Goal: Task Accomplishment & Management: Manage account settings

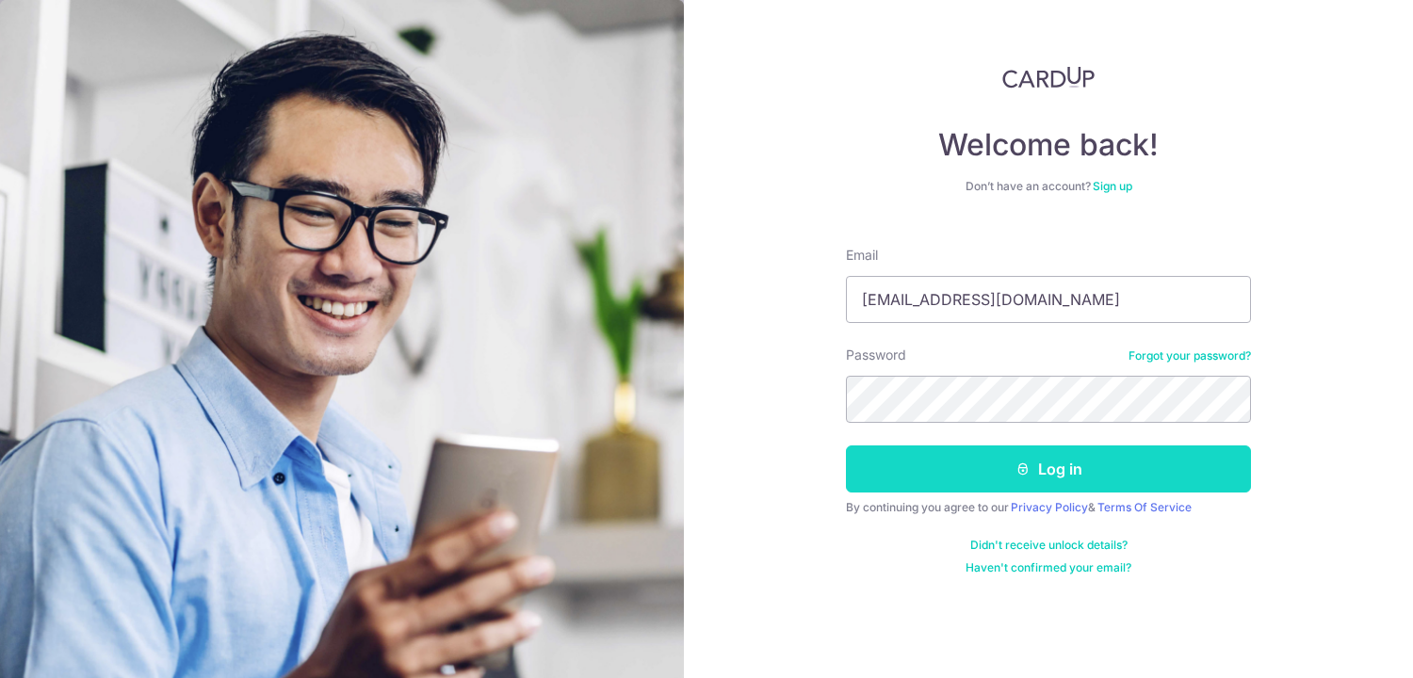
click at [1026, 466] on icon "submit" at bounding box center [1023, 469] width 15 height 15
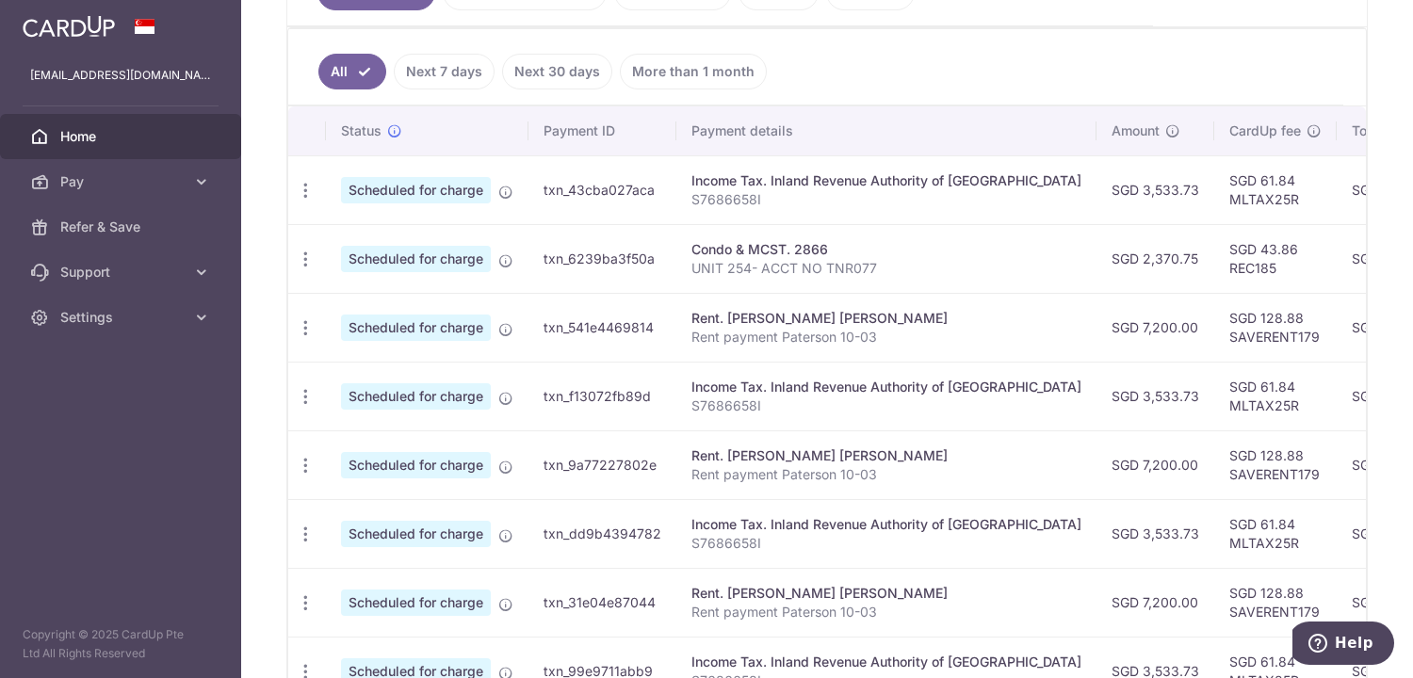
scroll to position [497, 0]
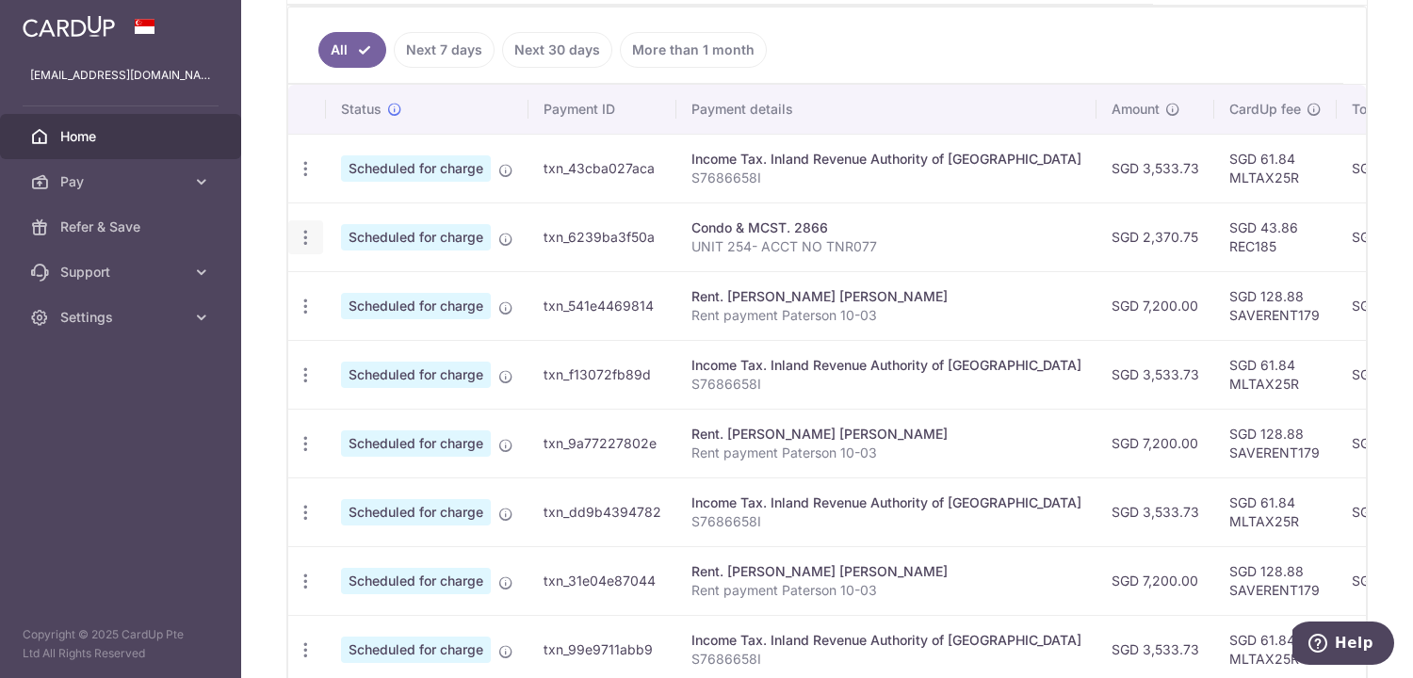
click at [307, 235] on icon "button" at bounding box center [306, 238] width 20 height 20
click at [351, 278] on span "Update payment" at bounding box center [406, 289] width 128 height 23
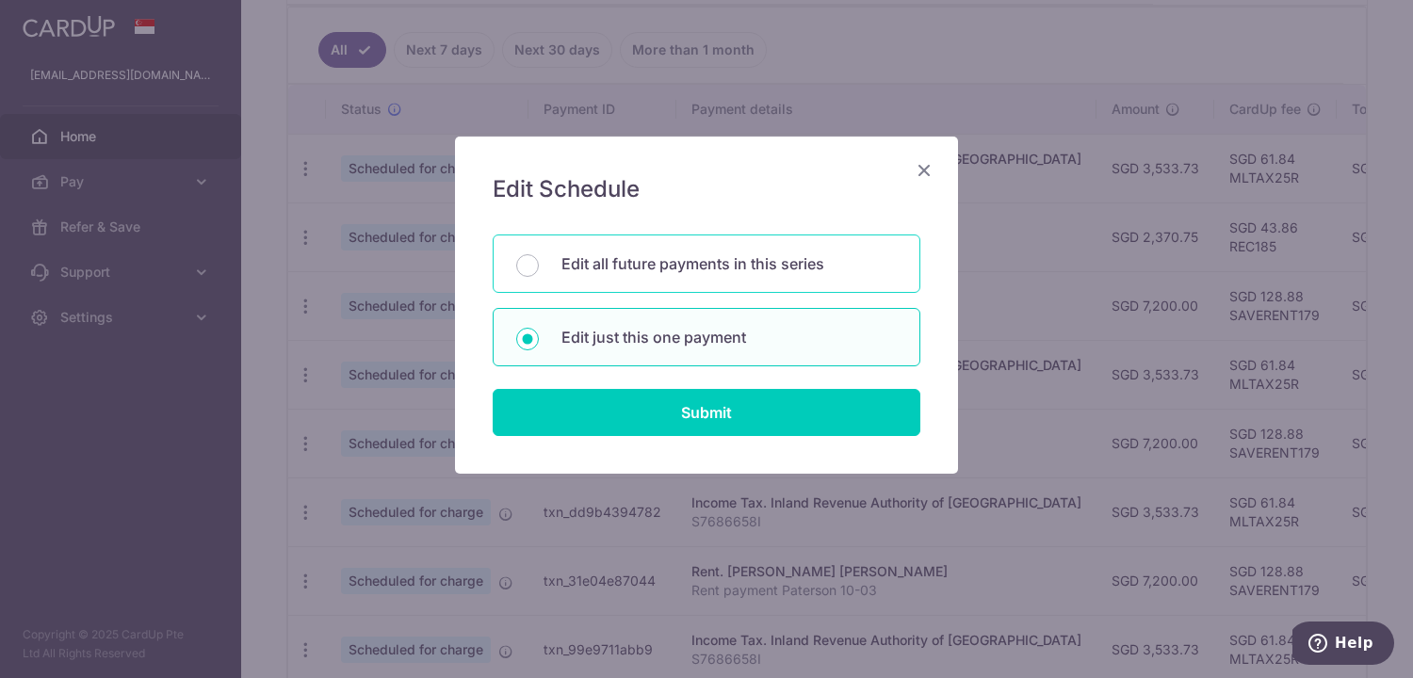
click at [495, 264] on div "Edit all future payments in this series" at bounding box center [707, 264] width 428 height 58
radio input "true"
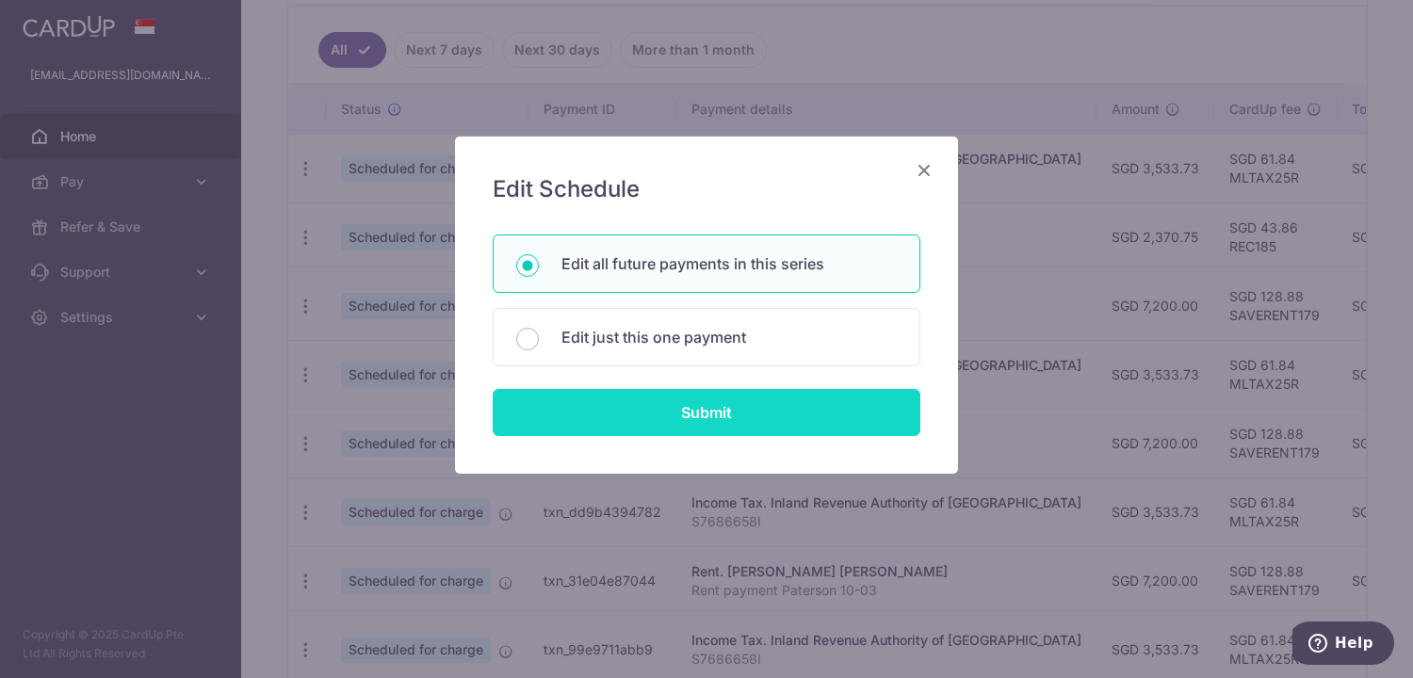
click at [531, 408] on input "Submit" at bounding box center [707, 412] width 428 height 47
radio input "true"
type input "2,370.75"
type input "UNIT 254- ACCT NO TNR077"
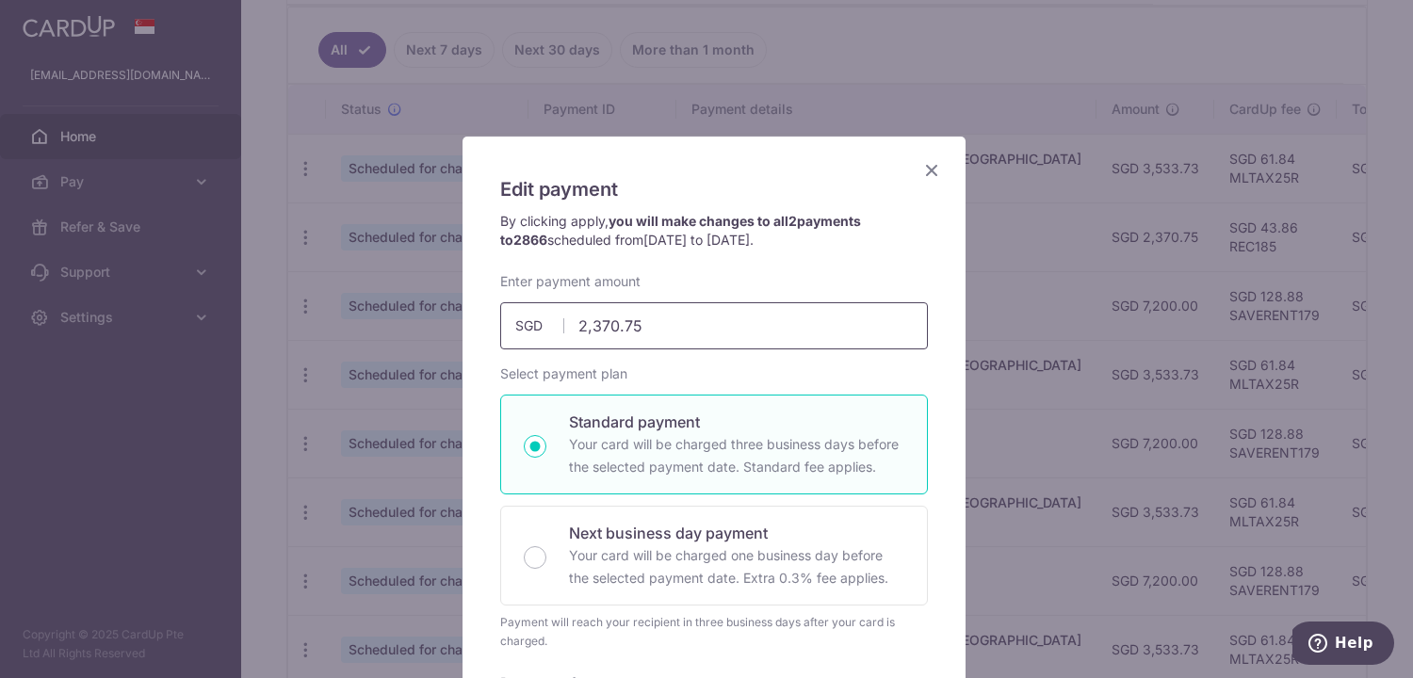
click at [644, 326] on input "2,370.75" at bounding box center [714, 325] width 428 height 47
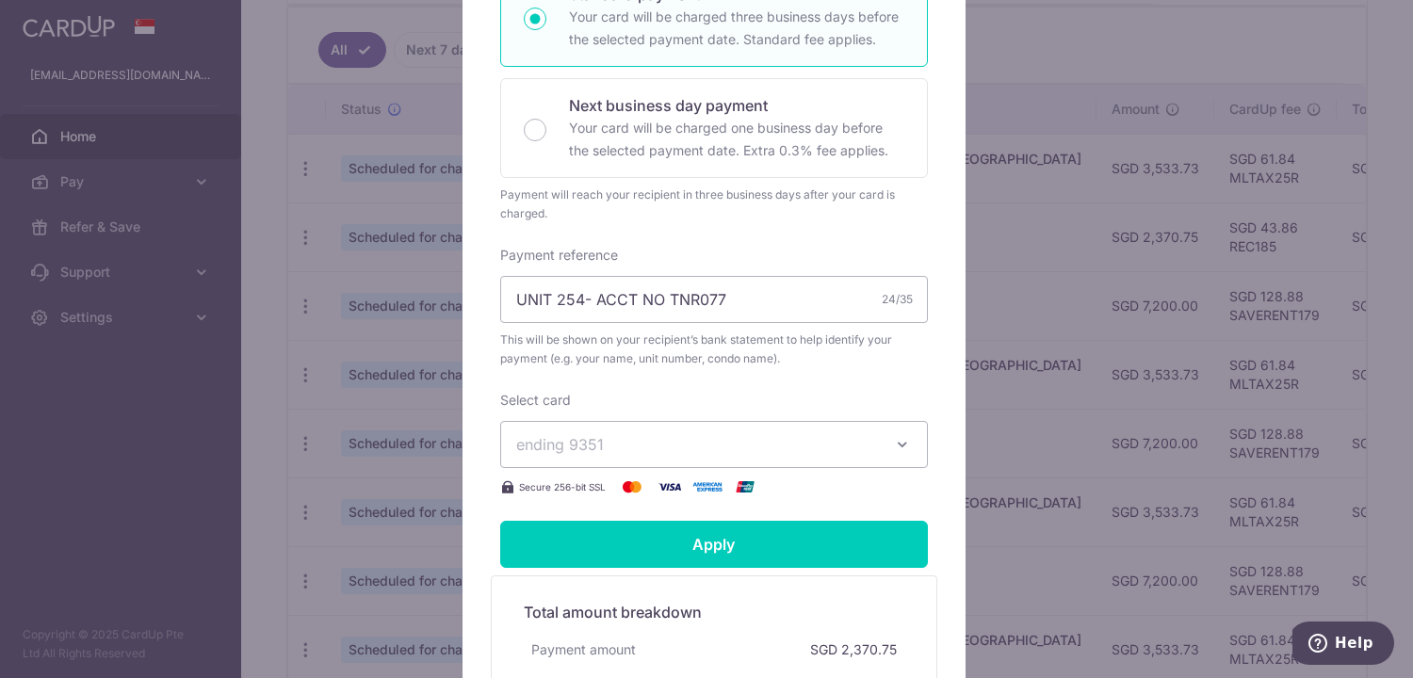
scroll to position [471, 0]
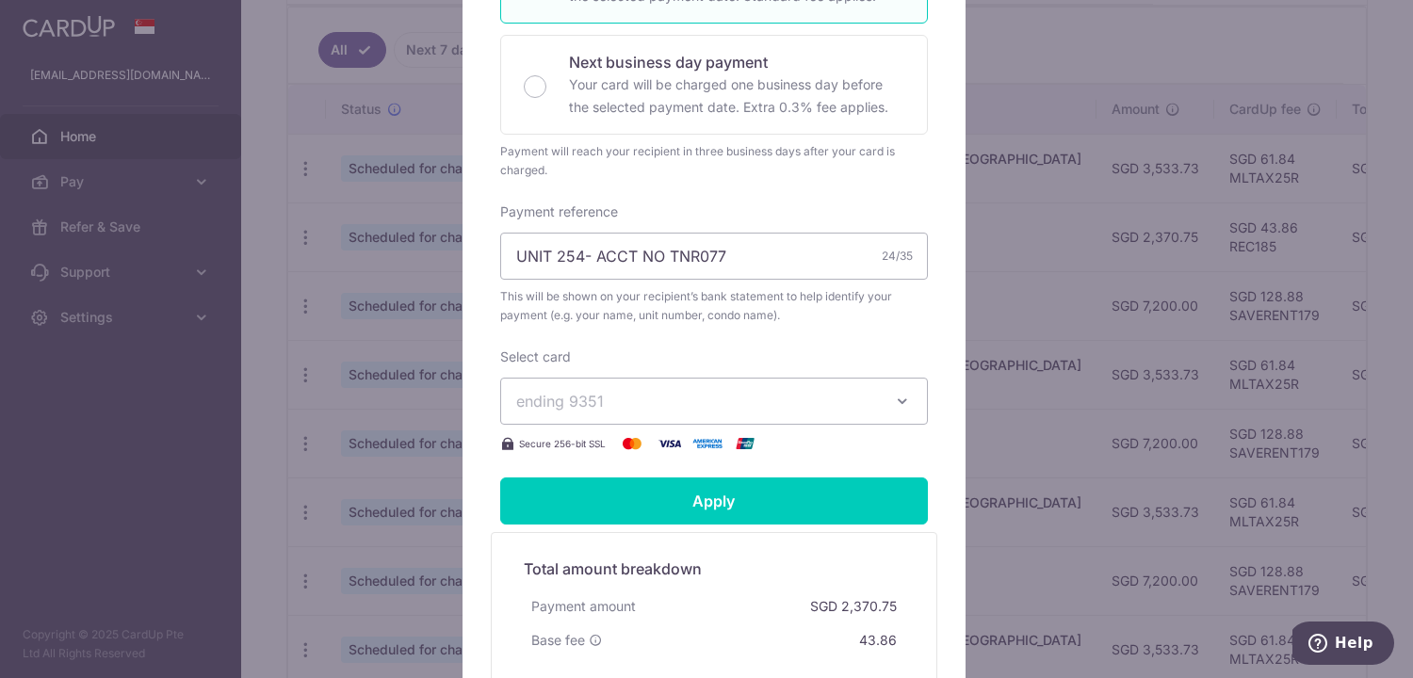
type input "2,452.50"
click at [592, 392] on span "ending 9351" at bounding box center [560, 401] width 88 height 19
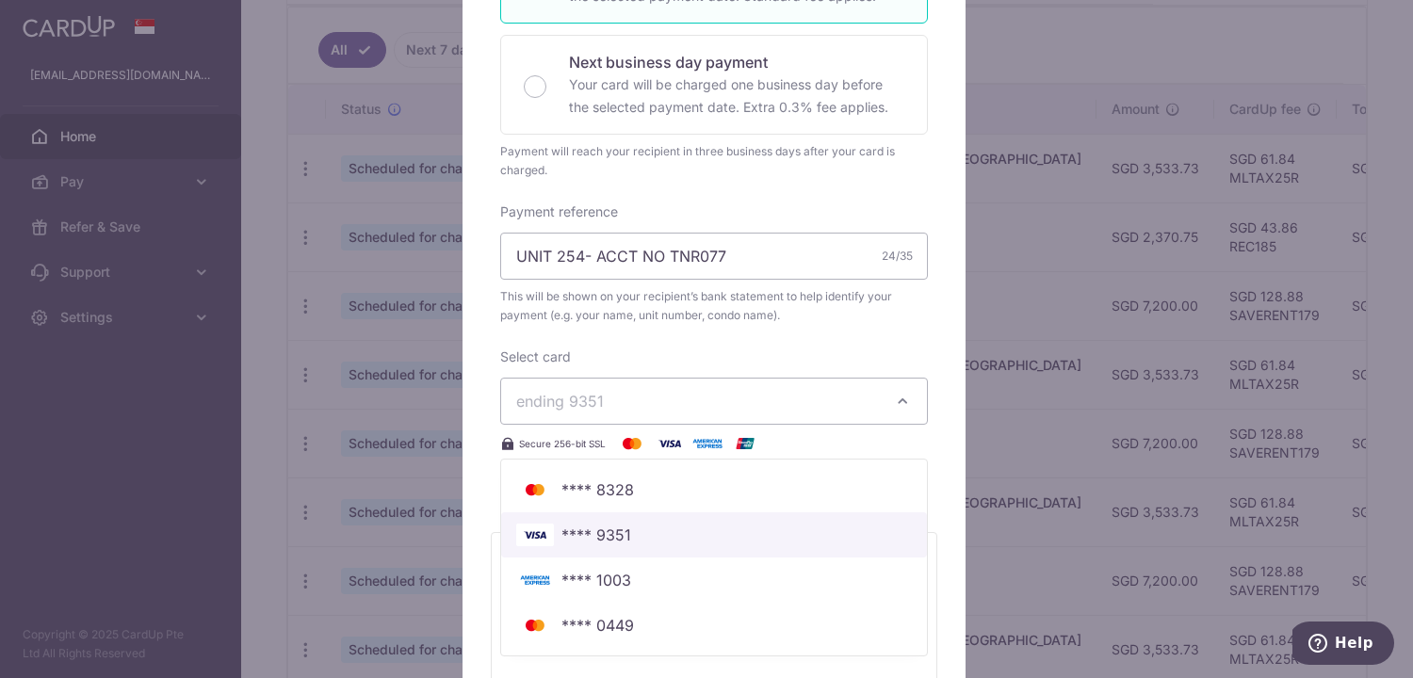
click at [548, 519] on link "**** 9351" at bounding box center [714, 535] width 426 height 45
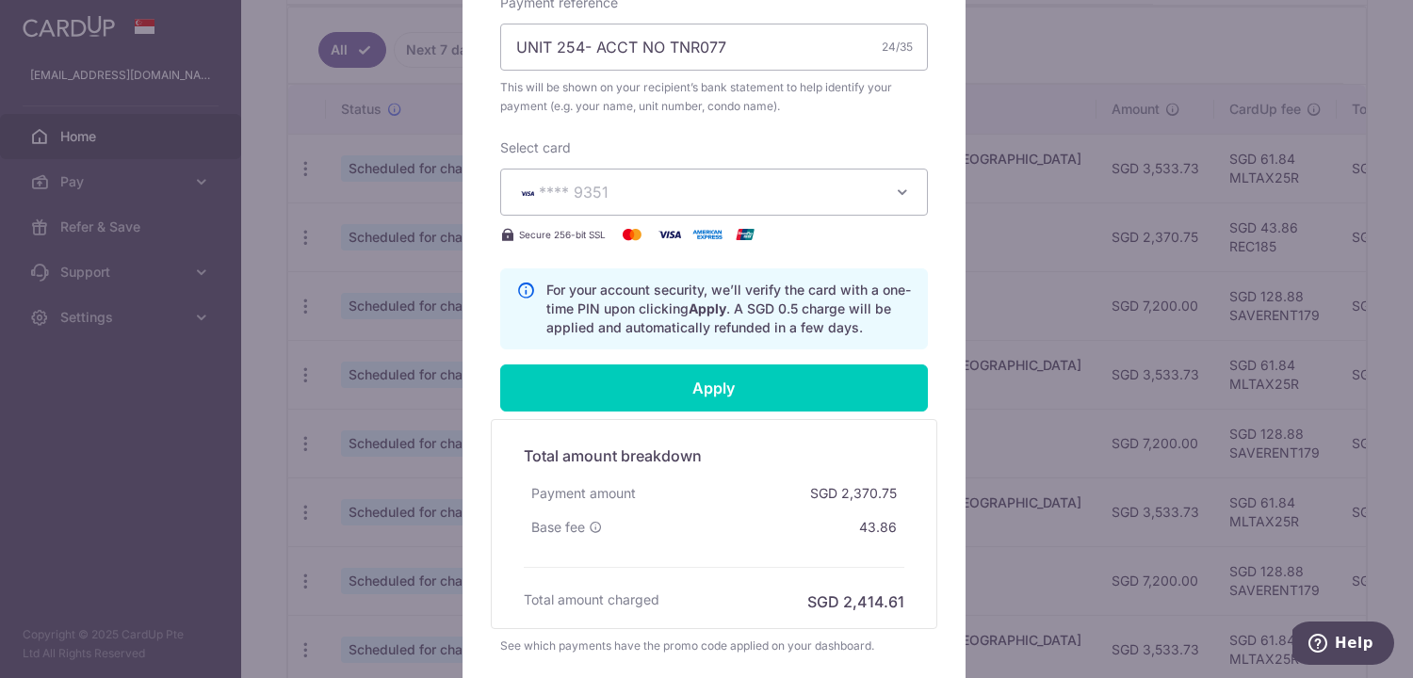
scroll to position [754, 0]
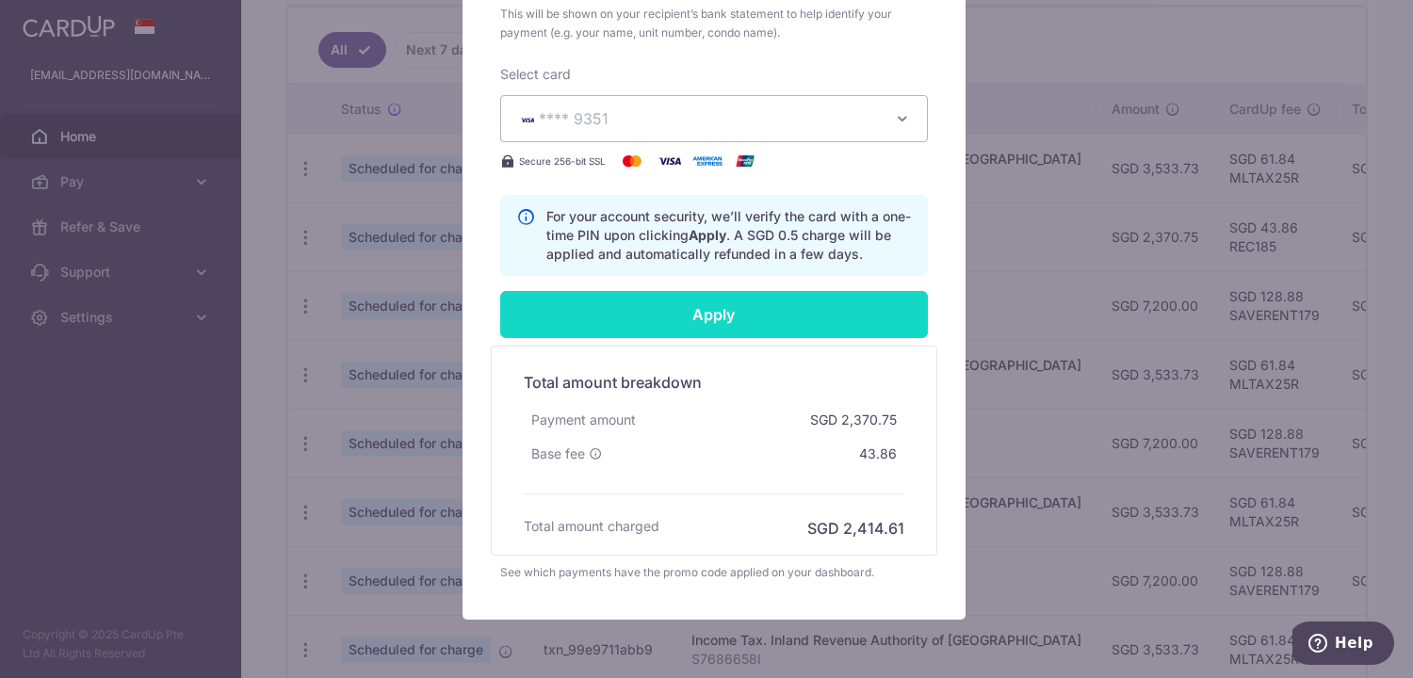
click at [642, 318] on input "Apply" at bounding box center [714, 314] width 428 height 47
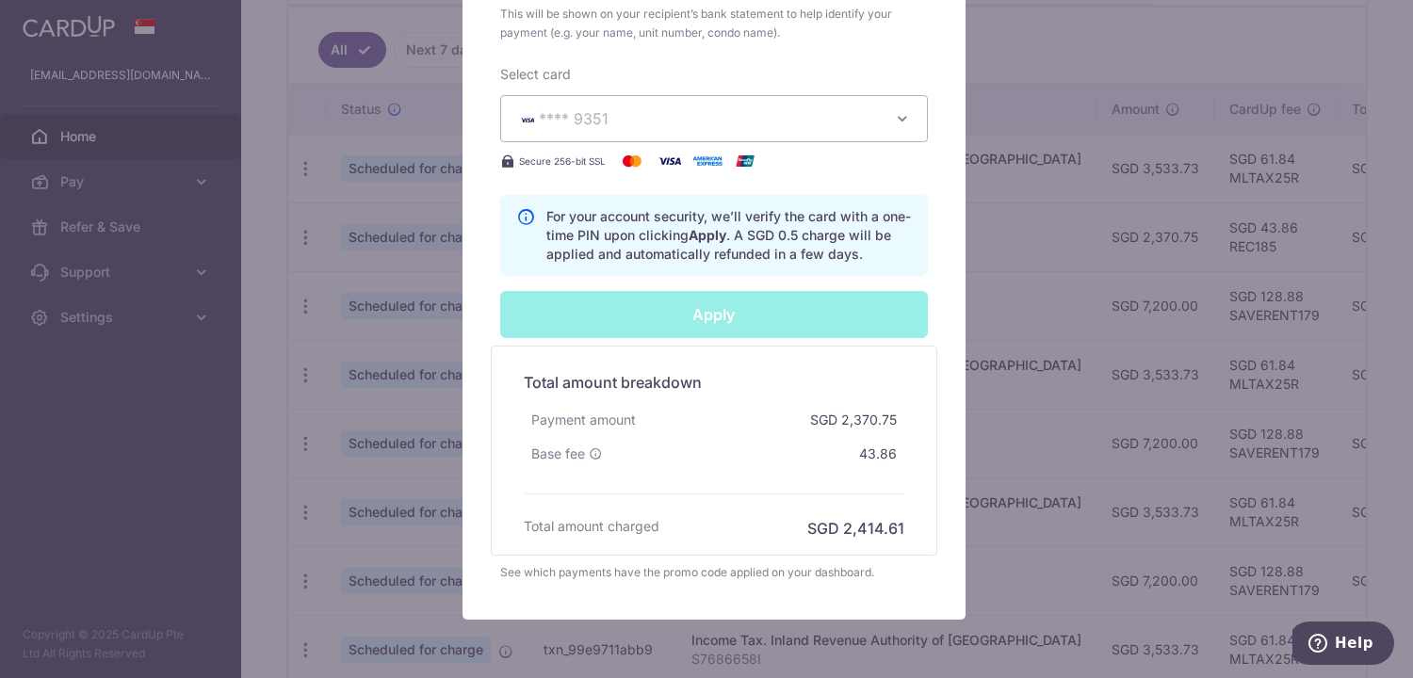
type input "Successfully Applied"
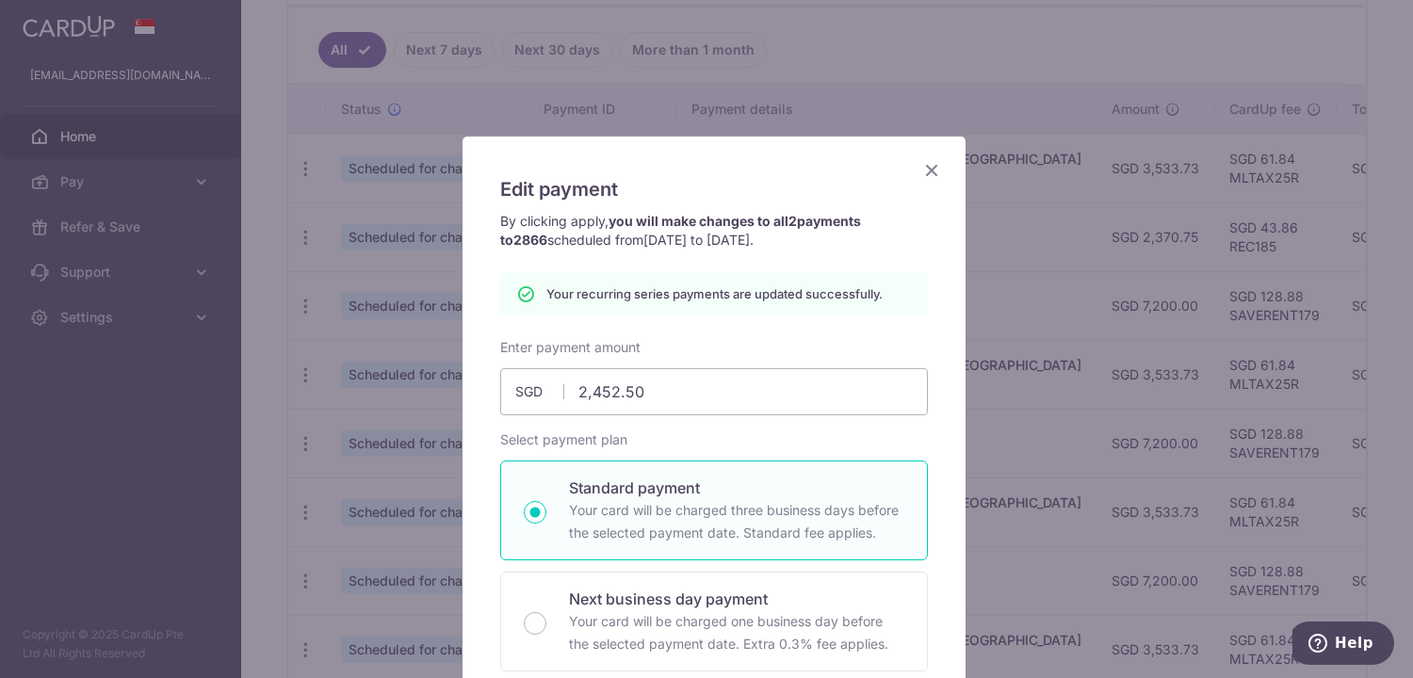
scroll to position [0, 0]
click at [935, 173] on icon "Close" at bounding box center [931, 170] width 23 height 24
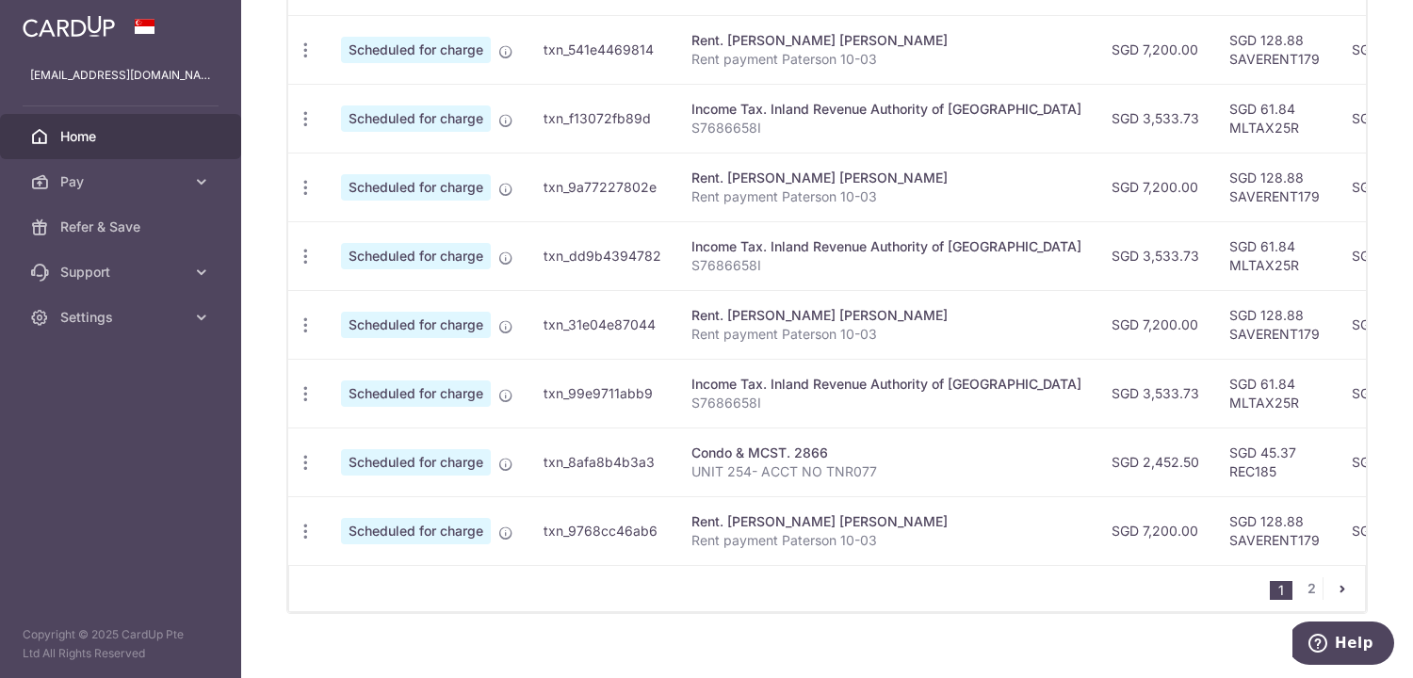
scroll to position [780, 0]
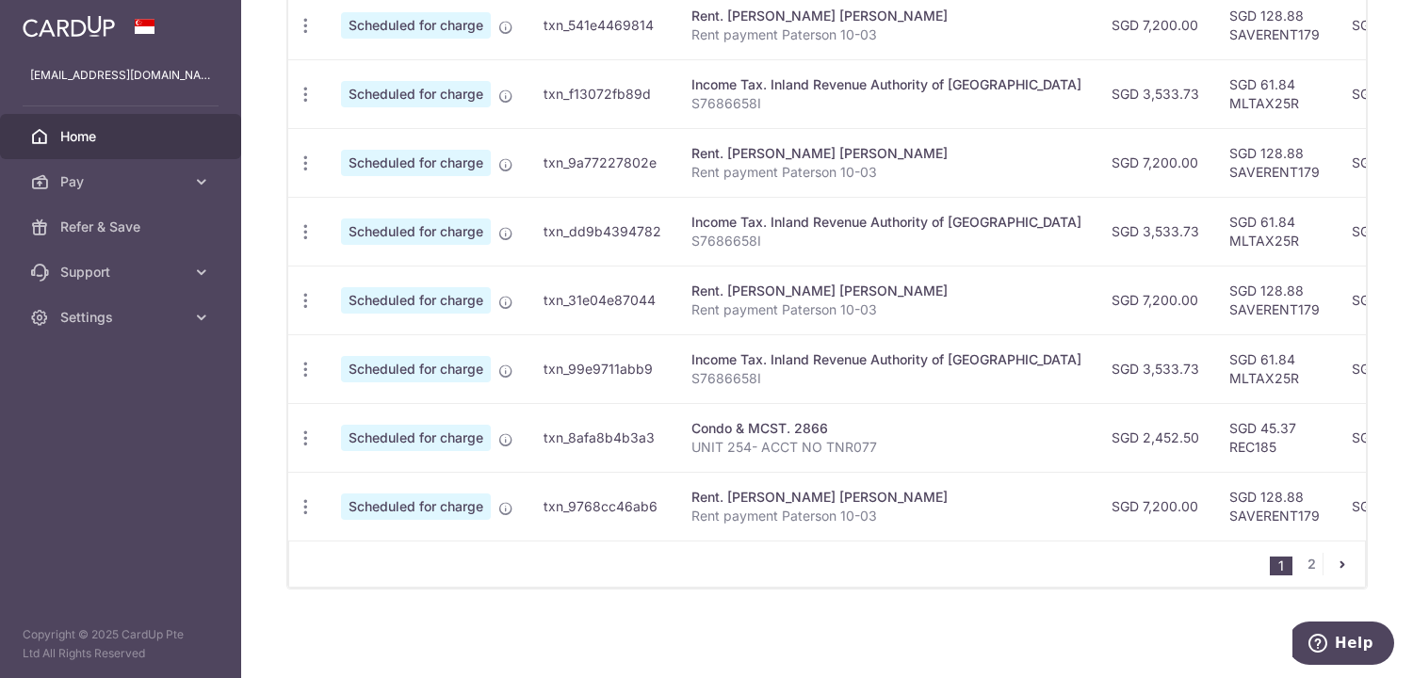
click at [1335, 567] on icon "pager" at bounding box center [1342, 564] width 15 height 15
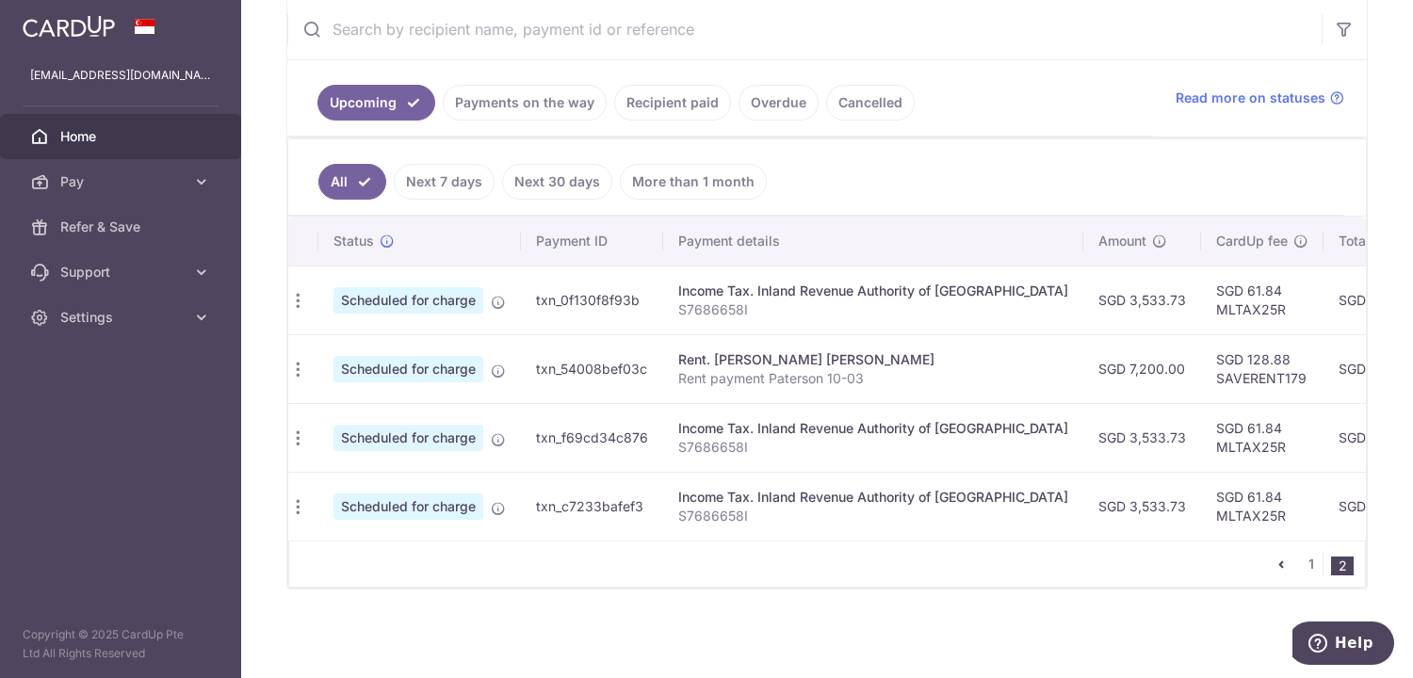
scroll to position [0, 0]
click at [1274, 562] on icon "pager" at bounding box center [1281, 564] width 15 height 15
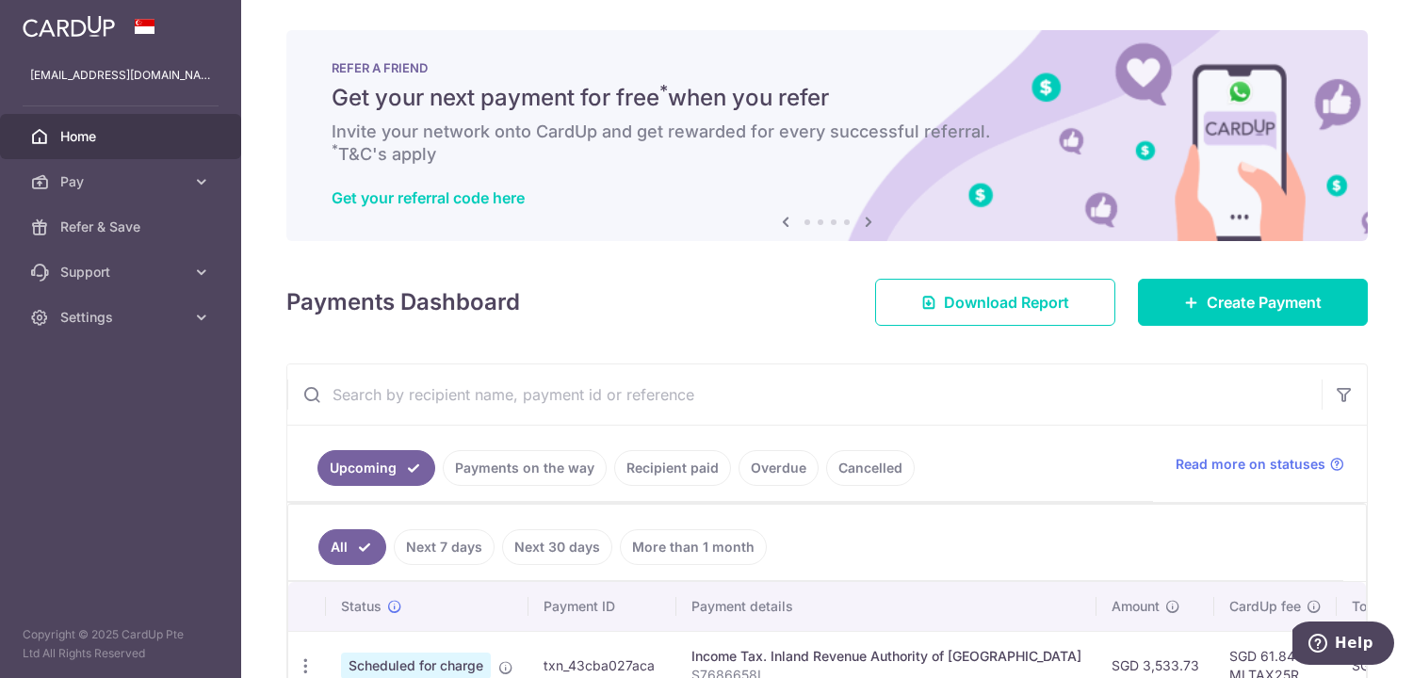
click at [61, 409] on aside "mattlau6@gmail.com Home Pay Payments Recipients Cards Refer & Save Support FAQ …" at bounding box center [120, 339] width 241 height 678
click at [140, 193] on link "Pay" at bounding box center [120, 181] width 241 height 45
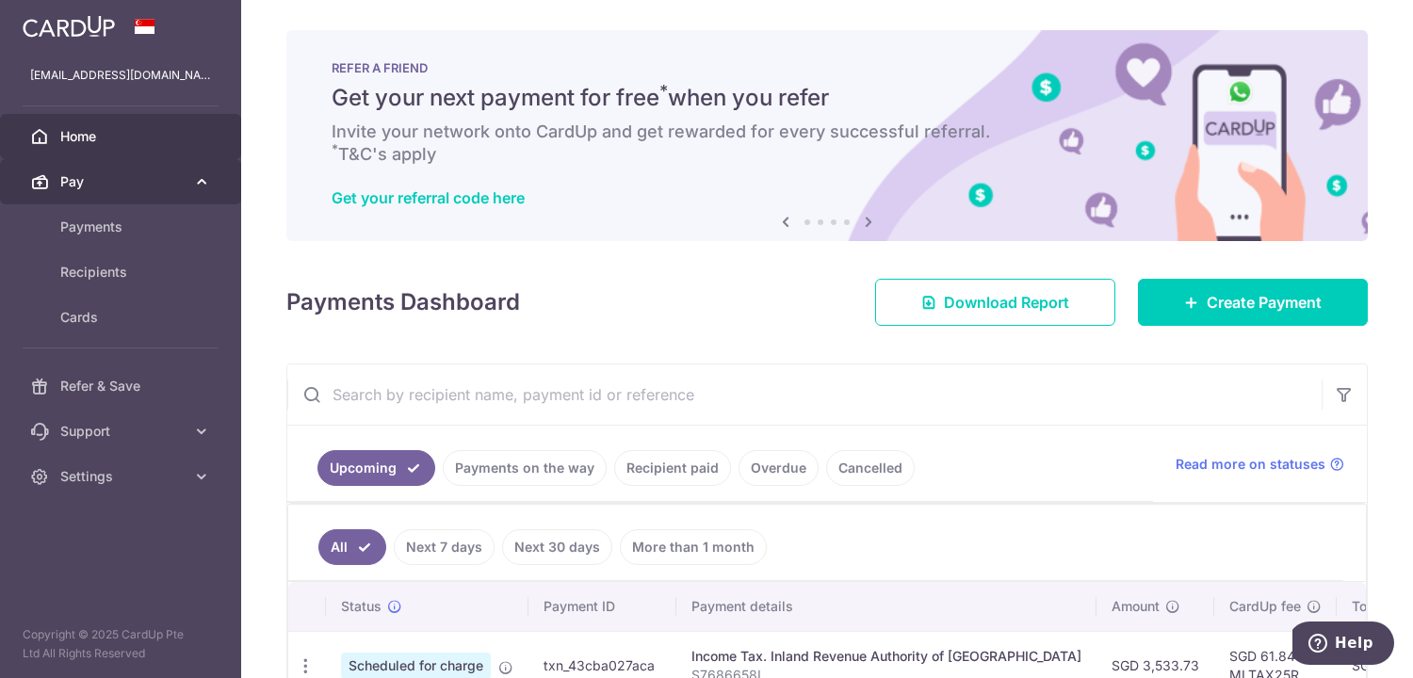
click at [140, 193] on link "Pay" at bounding box center [120, 181] width 241 height 45
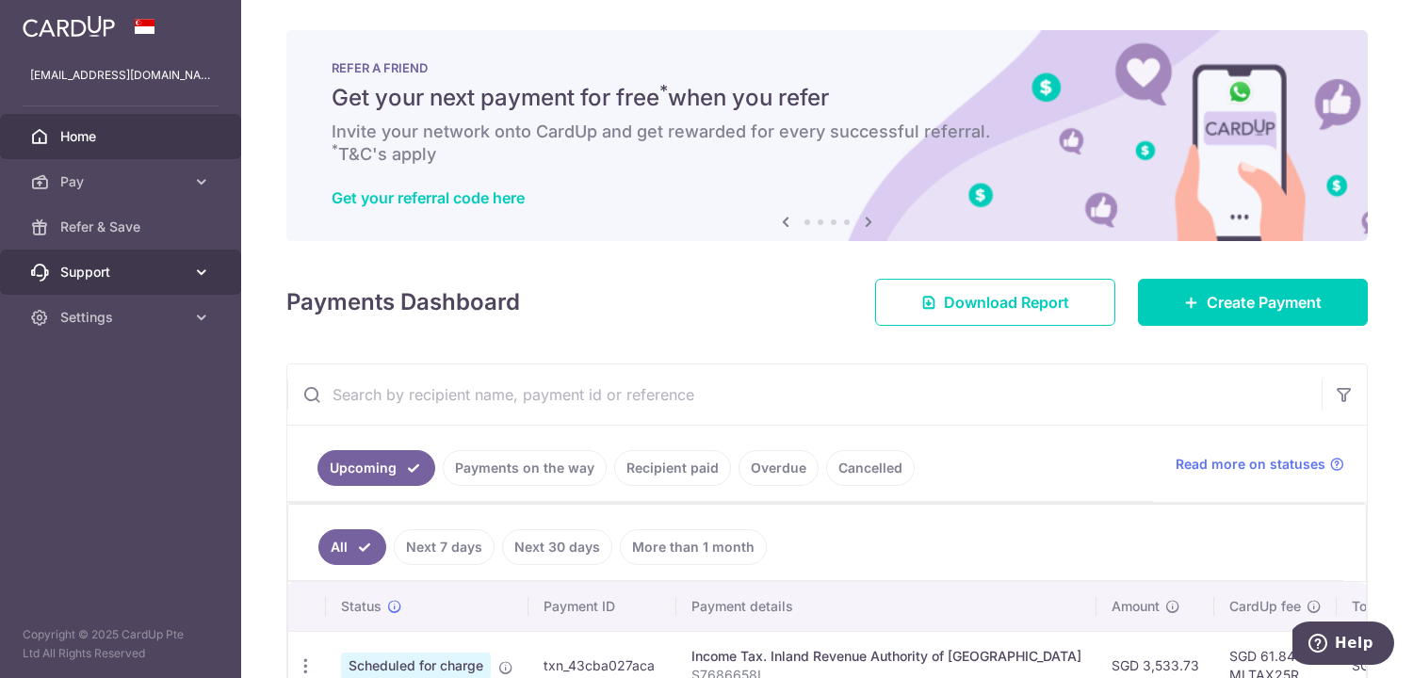
click at [121, 266] on span "Support" at bounding box center [122, 272] width 124 height 19
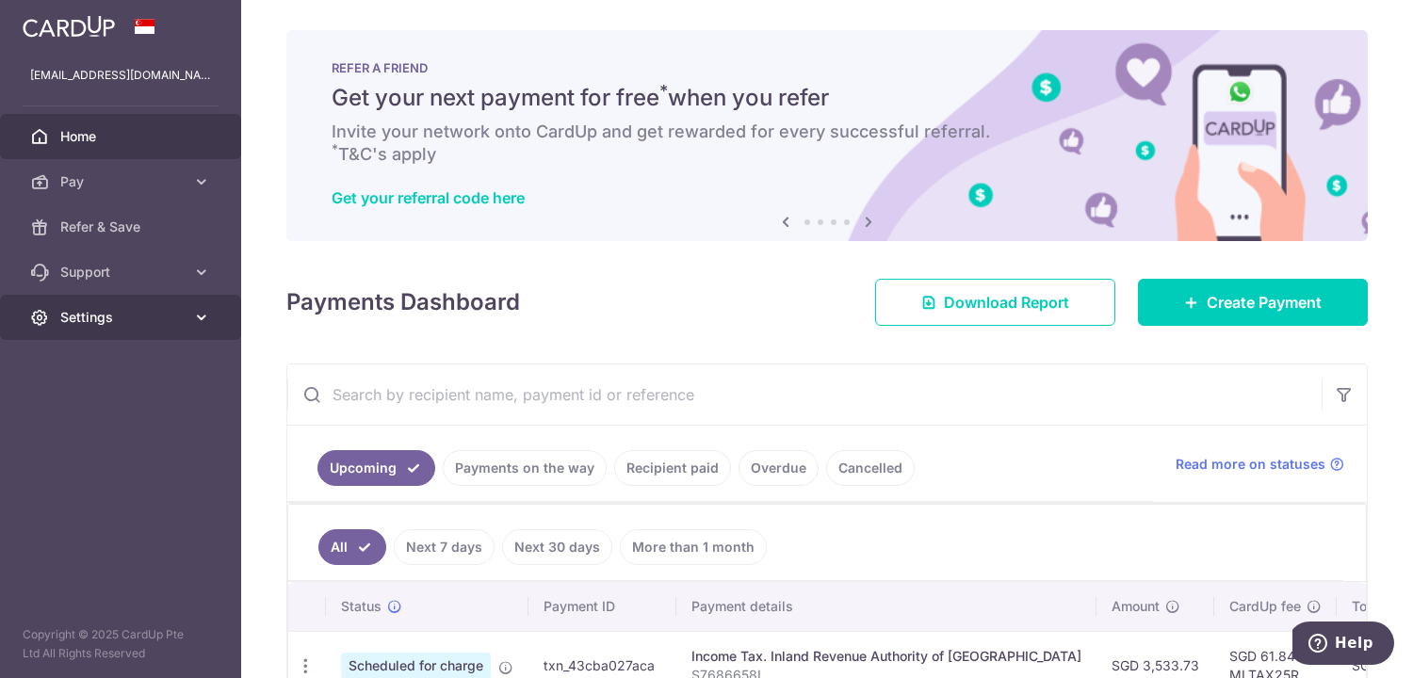
click at [122, 321] on span "Settings" at bounding box center [122, 317] width 124 height 19
